Goal: Complete application form

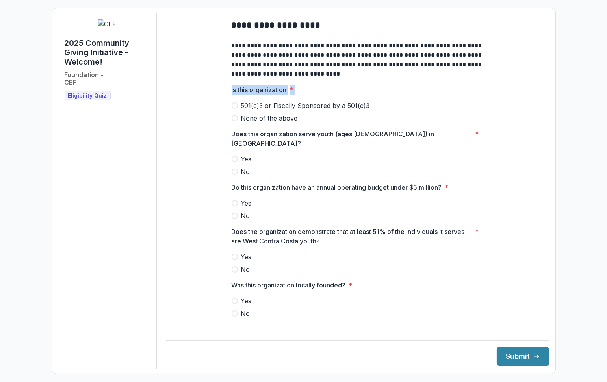
drag, startPoint x: 301, startPoint y: 123, endPoint x: 230, endPoint y: 95, distance: 76.5
click at [232, 95] on div "Is this organization * 501(c)3 or Fiscally Sponsored by a 501(c)3 None of the a…" at bounding box center [358, 104] width 252 height 38
drag, startPoint x: 366, startPoint y: 110, endPoint x: 249, endPoint y: 99, distance: 117.1
click at [249, 99] on div "Is this organization * 501(c)3 or Fiscally Sponsored by a 501(c)3 None of the a…" at bounding box center [358, 104] width 252 height 38
click at [277, 95] on p "Is this organization" at bounding box center [259, 89] width 55 height 9
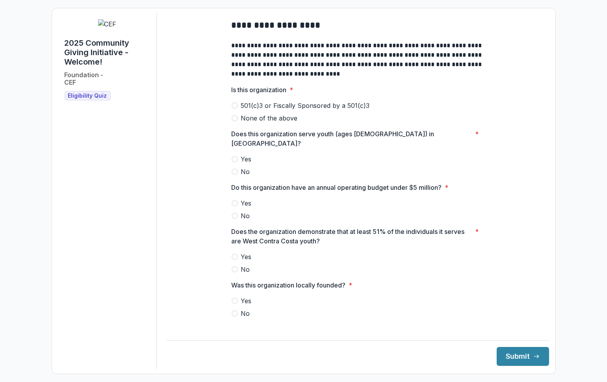
drag, startPoint x: 369, startPoint y: 110, endPoint x: 246, endPoint y: 111, distance: 122.9
click at [246, 110] on label "501(c)3 or Fiscally Sponsored by a 501(c)3" at bounding box center [358, 105] width 252 height 9
drag, startPoint x: 240, startPoint y: 111, endPoint x: 339, endPoint y: 112, distance: 99.3
click at [339, 110] on span "501(c)3 or Fiscally Sponsored by a 501(c)3" at bounding box center [305, 105] width 129 height 9
